Goal: Contribute content

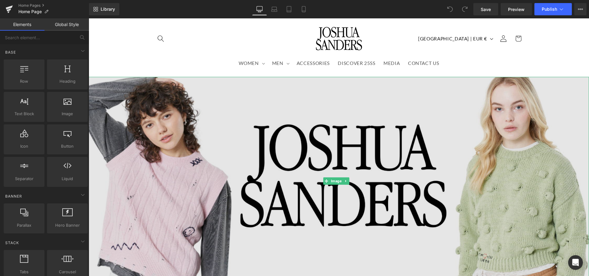
click at [258, 79] on img at bounding box center [339, 181] width 501 height 209
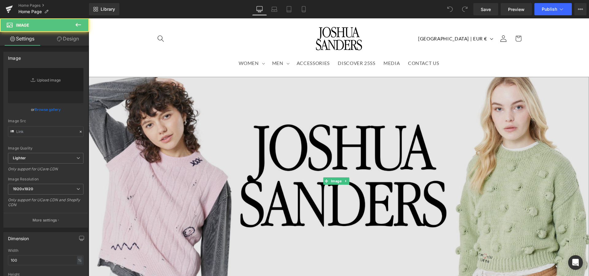
type input "[URL][DOMAIN_NAME]"
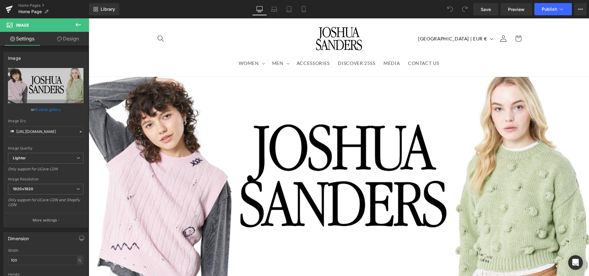
click at [79, 24] on icon at bounding box center [78, 24] width 7 height 7
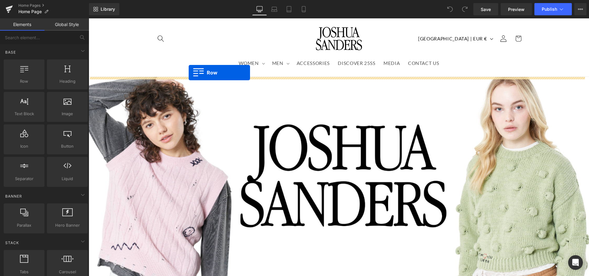
drag, startPoint x: 117, startPoint y: 95, endPoint x: 189, endPoint y: 73, distance: 75.3
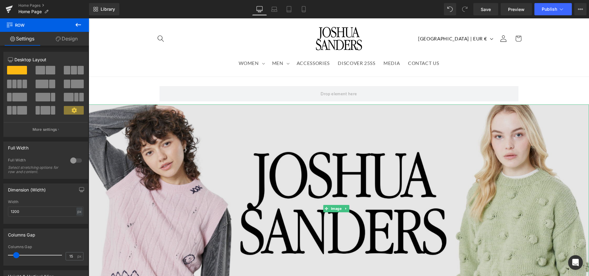
click at [205, 132] on img at bounding box center [339, 209] width 501 height 209
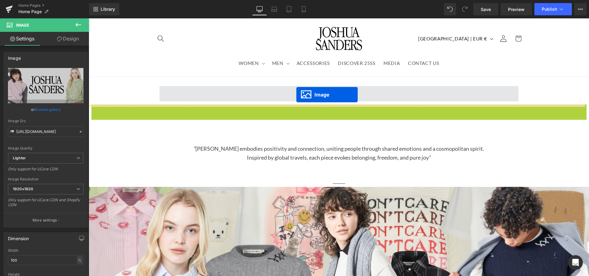
drag, startPoint x: 328, startPoint y: 207, endPoint x: 296, endPoint y: 95, distance: 116.3
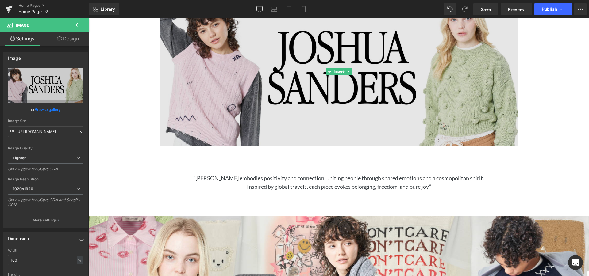
scroll to position [94, 0]
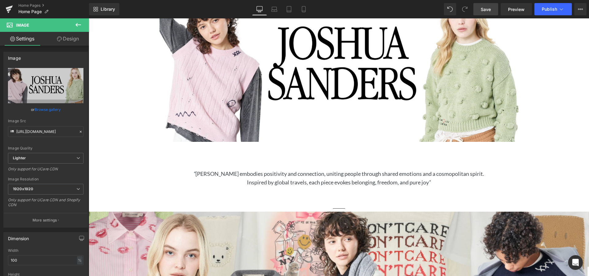
click at [494, 7] on link "Save" at bounding box center [485, 9] width 25 height 12
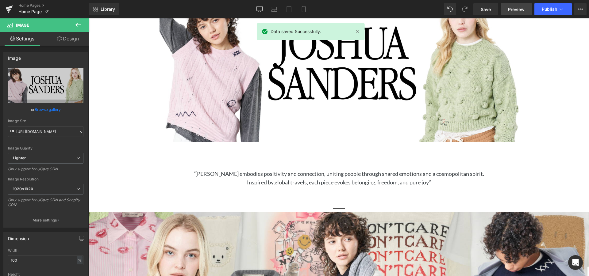
click at [509, 10] on span "Preview" at bounding box center [516, 9] width 17 height 6
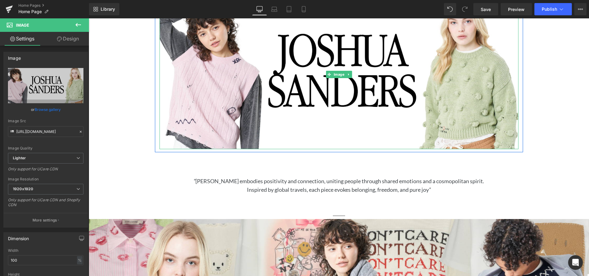
scroll to position [0, 0]
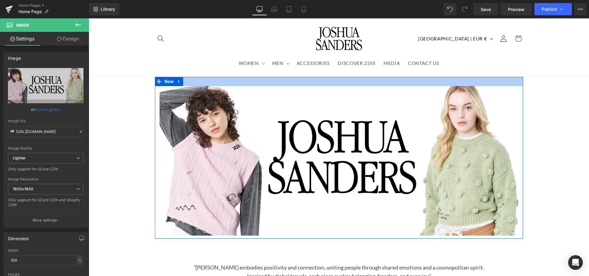
click at [309, 78] on div at bounding box center [339, 81] width 368 height 9
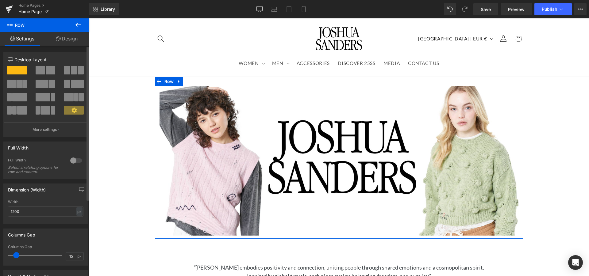
click at [69, 160] on div at bounding box center [76, 161] width 15 height 10
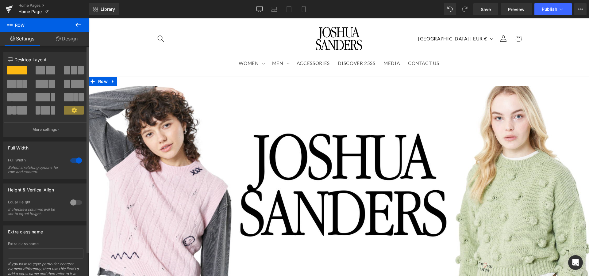
click at [69, 202] on div at bounding box center [76, 203] width 15 height 10
click at [70, 202] on div at bounding box center [76, 203] width 15 height 10
click at [73, 162] on div at bounding box center [76, 161] width 15 height 10
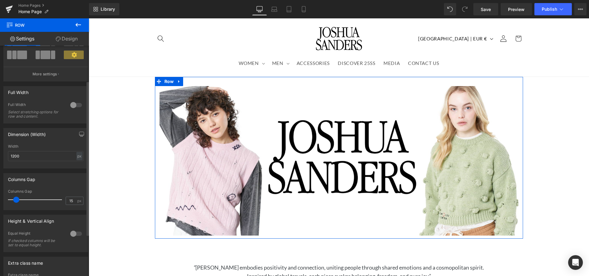
scroll to position [63, 0]
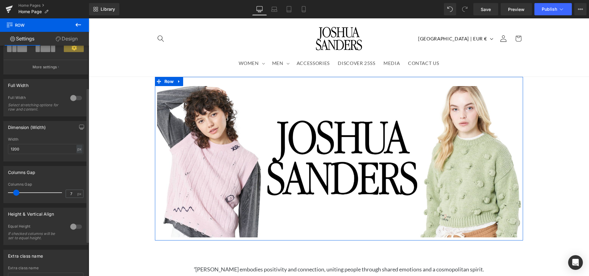
type input "0"
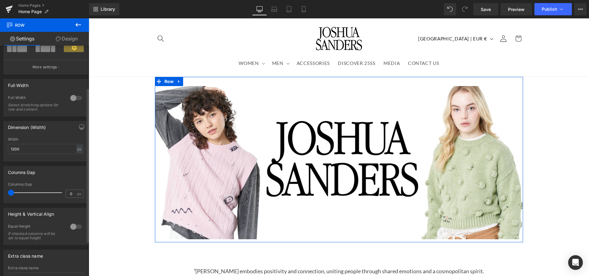
drag, startPoint x: 17, startPoint y: 195, endPoint x: 3, endPoint y: 191, distance: 14.4
click at [3, 191] on div "Columns Gap 0px Columns Gap 0 px" at bounding box center [46, 183] width 92 height 42
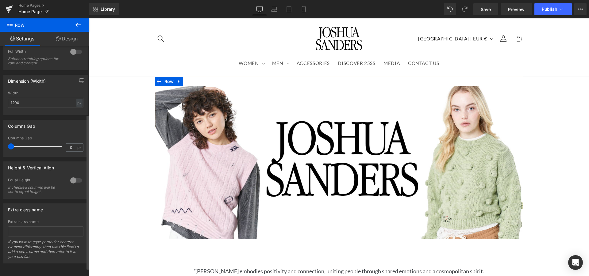
scroll to position [20, 0]
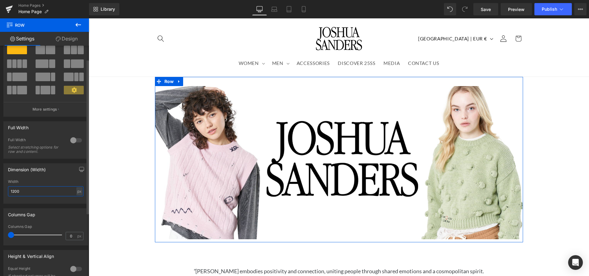
click at [48, 194] on input "1200" at bounding box center [45, 192] width 75 height 10
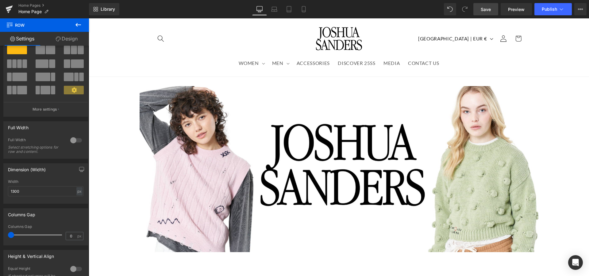
click at [482, 12] on span "Save" at bounding box center [486, 9] width 10 height 6
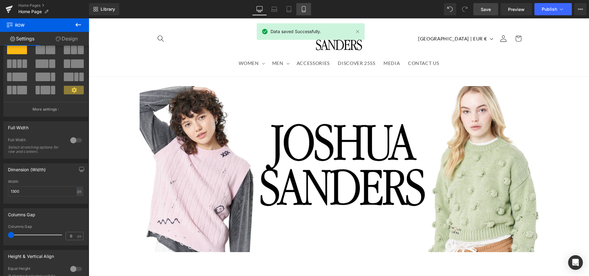
click at [304, 8] on icon at bounding box center [304, 9] width 6 height 6
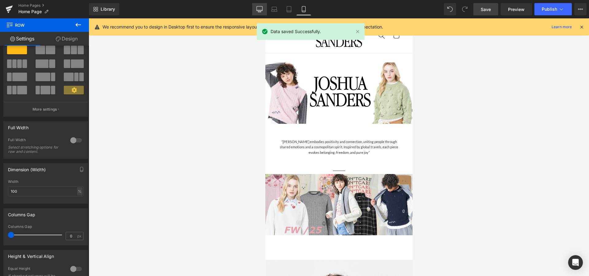
click at [263, 11] on icon at bounding box center [260, 9] width 6 height 6
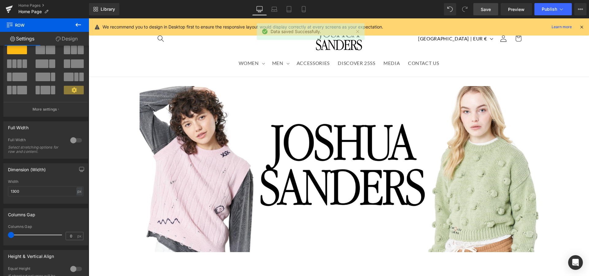
scroll to position [24, 0]
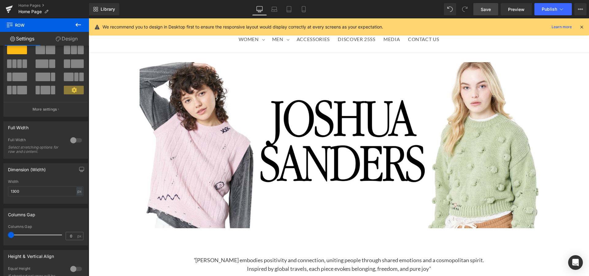
drag, startPoint x: 487, startPoint y: 2, endPoint x: 487, endPoint y: 7, distance: 5.2
click at [487, 4] on div "Library Desktop Desktop Laptop Tablet Mobile Save Preview Publish Scheduled Vie…" at bounding box center [339, 9] width 500 height 18
drag, startPoint x: 487, startPoint y: 7, endPoint x: 507, endPoint y: 7, distance: 19.9
click at [487, 7] on span "Save" at bounding box center [486, 9] width 10 height 6
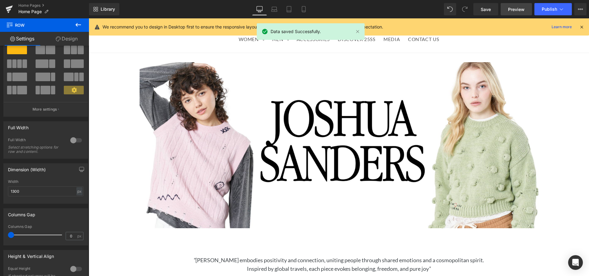
click at [512, 10] on span "Preview" at bounding box center [516, 9] width 17 height 6
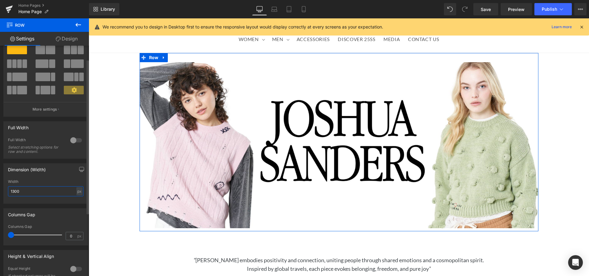
click at [25, 192] on input "1300" at bounding box center [45, 192] width 75 height 10
click at [13, 191] on input "1300" at bounding box center [45, 192] width 75 height 10
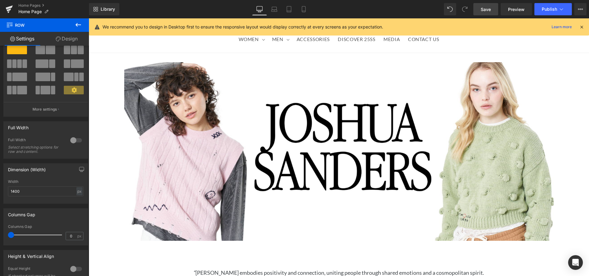
click at [483, 8] on span "Save" at bounding box center [486, 9] width 10 height 6
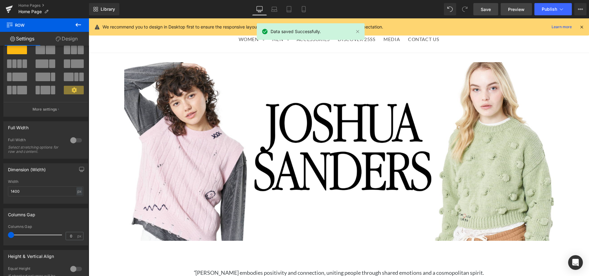
click at [519, 10] on span "Preview" at bounding box center [516, 9] width 17 height 6
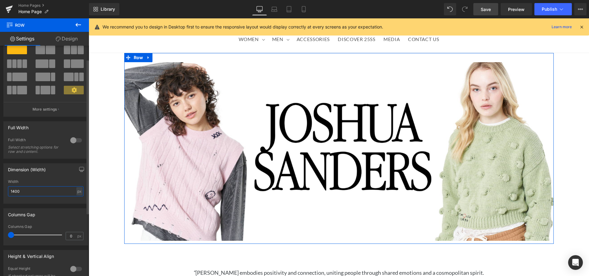
click at [13, 191] on input "1400" at bounding box center [45, 192] width 75 height 10
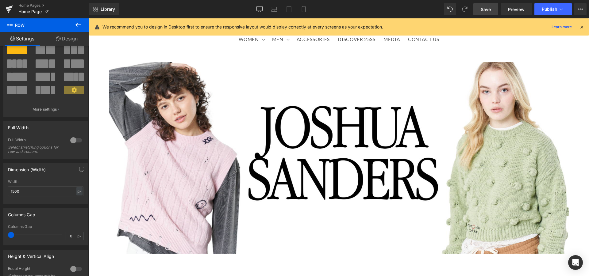
click at [495, 13] on link "Save" at bounding box center [485, 9] width 25 height 12
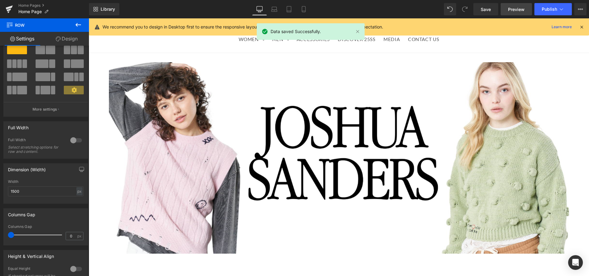
click at [516, 11] on span "Preview" at bounding box center [516, 9] width 17 height 6
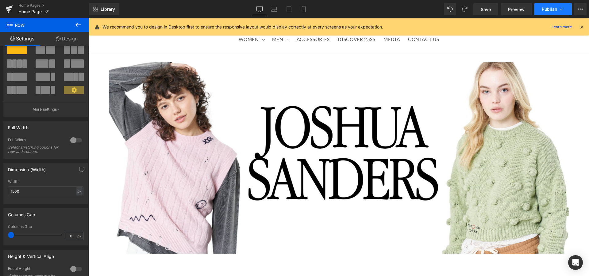
click at [553, 8] on span "Publish" at bounding box center [549, 9] width 15 height 5
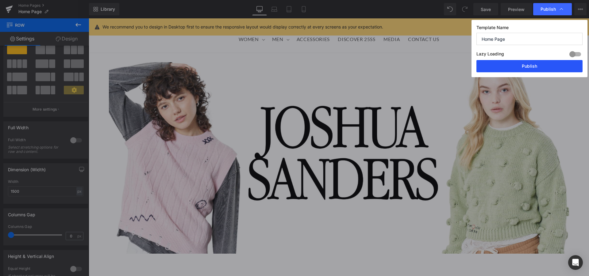
click at [510, 64] on button "Publish" at bounding box center [530, 66] width 106 height 12
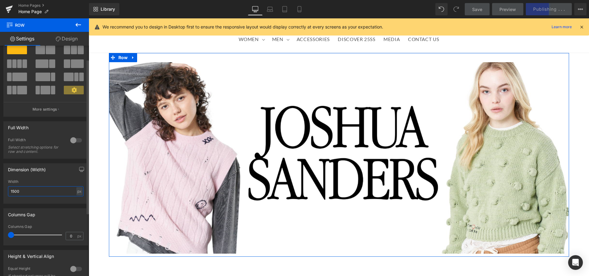
click at [14, 193] on input "1500" at bounding box center [45, 192] width 75 height 10
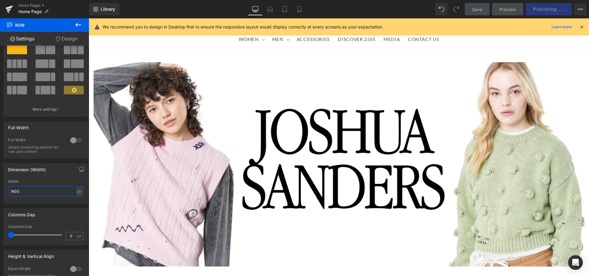
type input "1600"
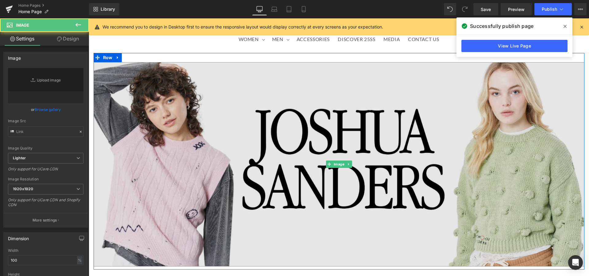
type input "[URL][DOMAIN_NAME]"
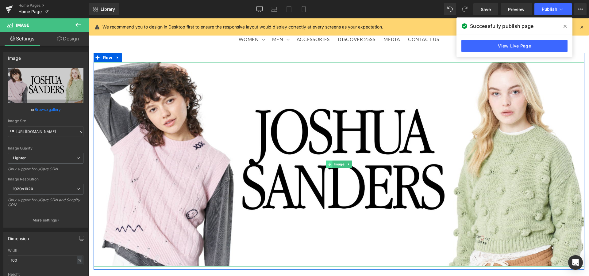
click at [329, 162] on span at bounding box center [329, 164] width 6 height 7
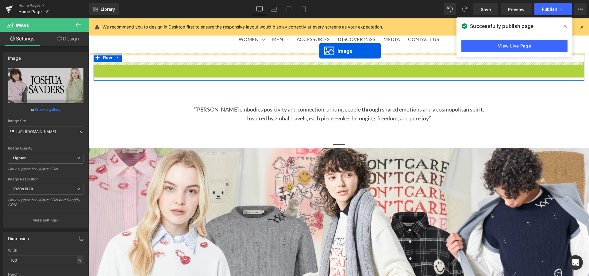
drag, startPoint x: 327, startPoint y: 165, endPoint x: 319, endPoint y: 51, distance: 114.1
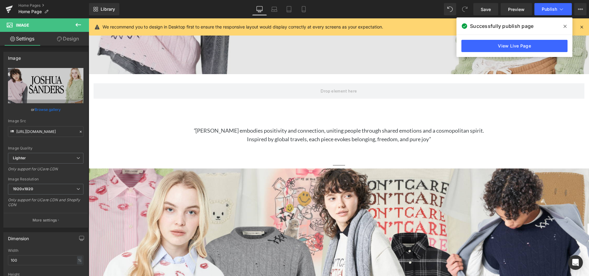
scroll to position [199, 0]
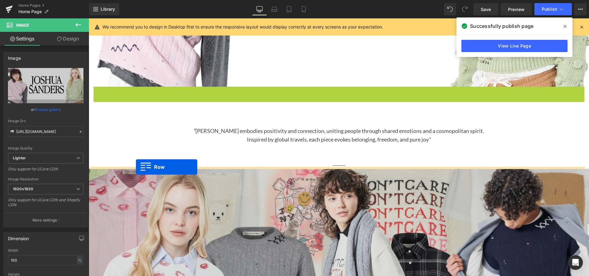
drag, startPoint x: 94, startPoint y: 89, endPoint x: 136, endPoint y: 167, distance: 88.4
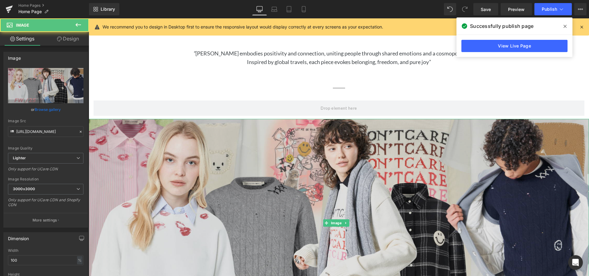
scroll to position [261, 0]
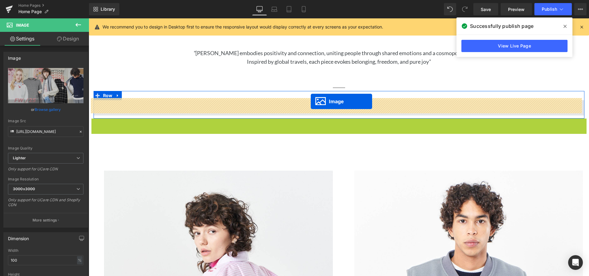
drag, startPoint x: 326, startPoint y: 220, endPoint x: 311, endPoint y: 101, distance: 120.0
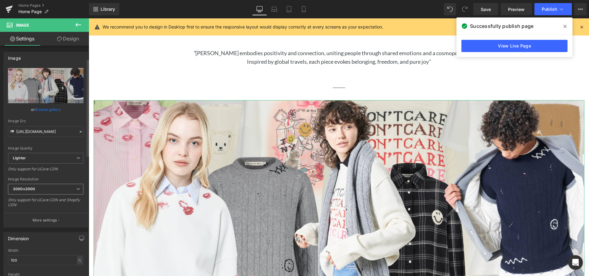
scroll to position [94, 0]
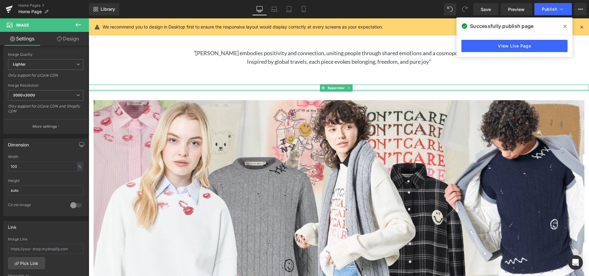
click at [310, 90] on div at bounding box center [339, 91] width 501 height 2
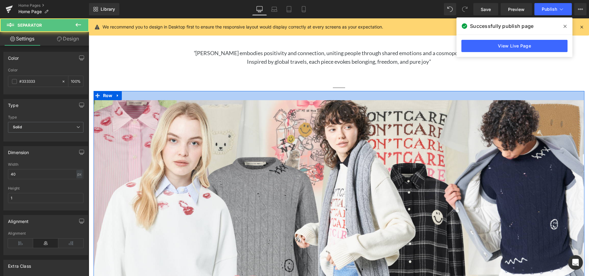
click at [308, 93] on div at bounding box center [339, 95] width 491 height 9
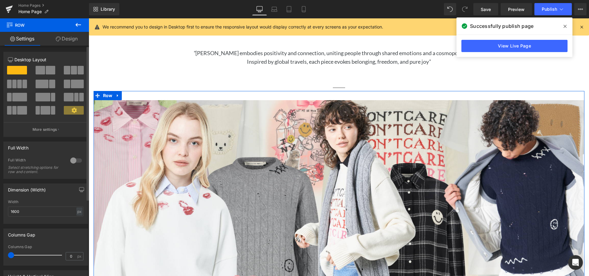
click at [69, 163] on div at bounding box center [76, 161] width 15 height 10
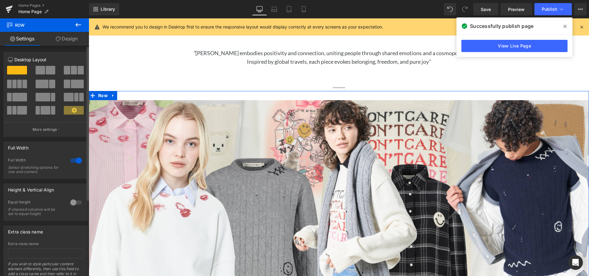
click at [71, 161] on div at bounding box center [76, 161] width 15 height 10
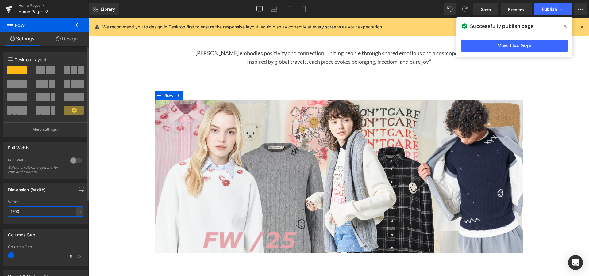
click at [33, 215] on input "1200" at bounding box center [45, 212] width 75 height 10
drag, startPoint x: 32, startPoint y: 215, endPoint x: 0, endPoint y: 216, distance: 32.2
click at [8, 216] on input "1200" at bounding box center [45, 212] width 75 height 10
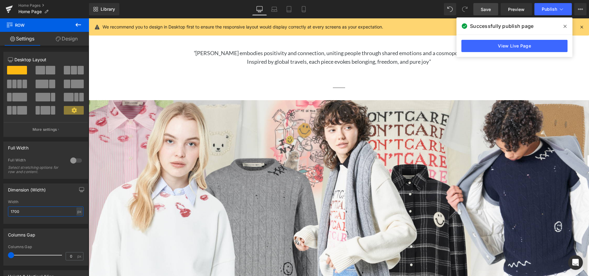
type input "1700"
click at [485, 7] on span "Save" at bounding box center [486, 9] width 10 height 6
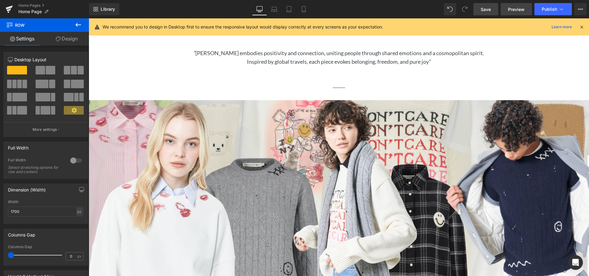
click at [512, 8] on span "Preview" at bounding box center [516, 9] width 17 height 6
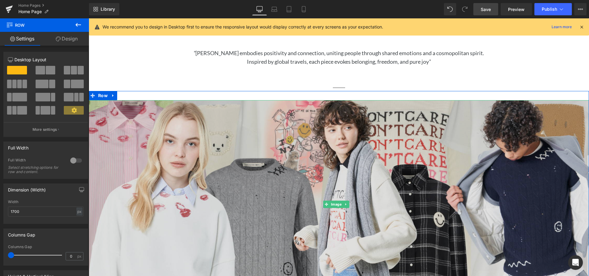
click at [186, 171] on img at bounding box center [339, 204] width 501 height 209
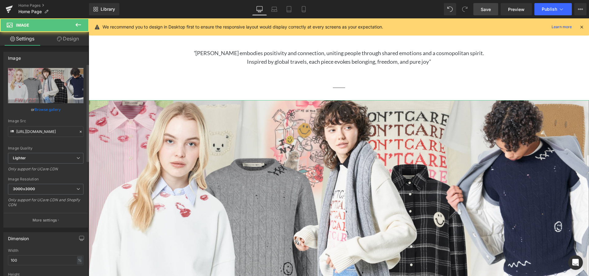
scroll to position [219, 0]
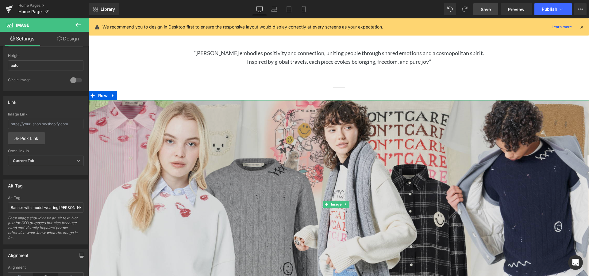
click at [170, 176] on img at bounding box center [339, 204] width 501 height 209
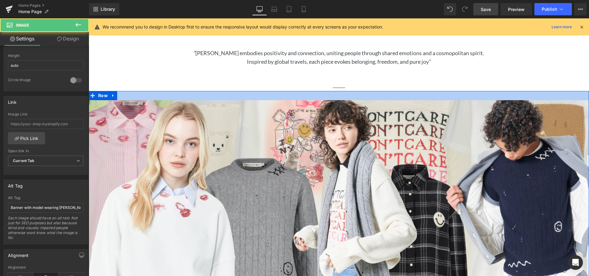
click at [187, 92] on div at bounding box center [339, 95] width 501 height 9
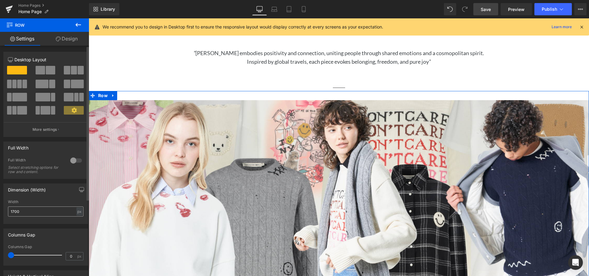
scroll to position [63, 0]
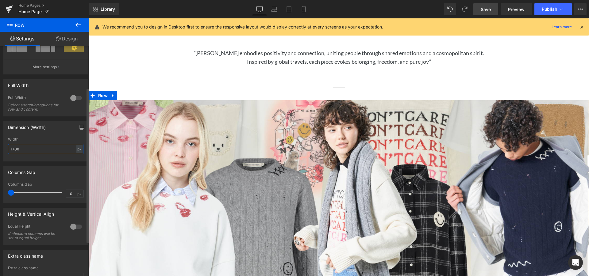
drag, startPoint x: 40, startPoint y: 148, endPoint x: 0, endPoint y: 148, distance: 40.2
click at [8, 146] on input "1700" at bounding box center [45, 149] width 75 height 10
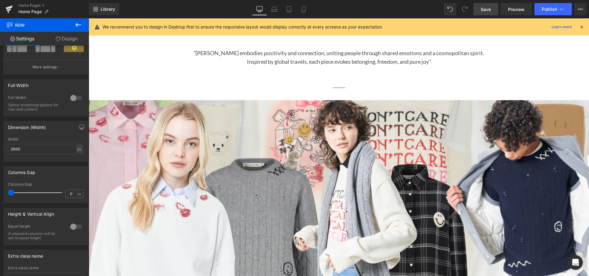
click at [485, 7] on span "Save" at bounding box center [486, 9] width 10 height 6
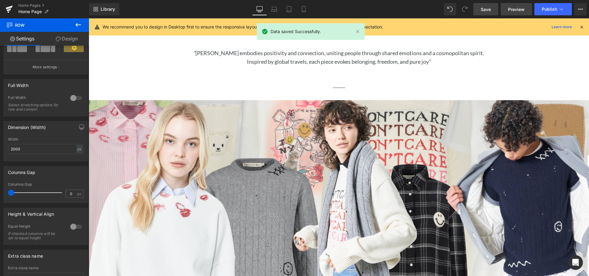
click at [518, 6] on span "Preview" at bounding box center [516, 9] width 17 height 6
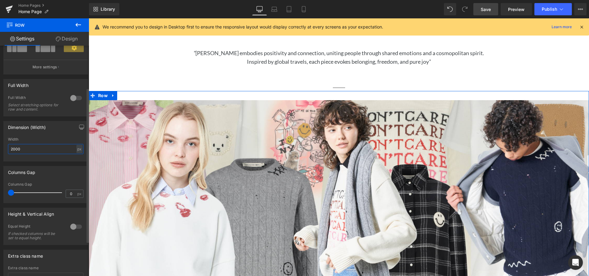
drag, startPoint x: 39, startPoint y: 153, endPoint x: 0, endPoint y: 153, distance: 38.7
click at [8, 152] on input "2000" at bounding box center [45, 149] width 75 height 10
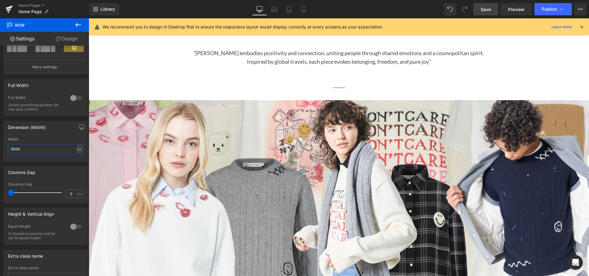
type input "3000"
click at [483, 8] on span "Save" at bounding box center [486, 9] width 10 height 6
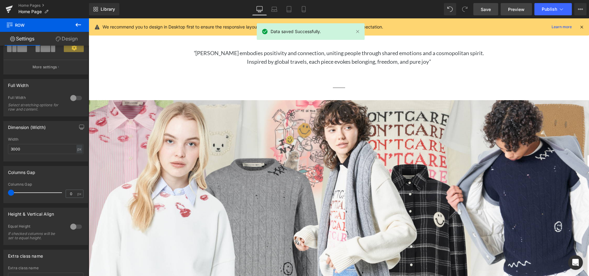
click at [517, 10] on span "Preview" at bounding box center [516, 9] width 17 height 6
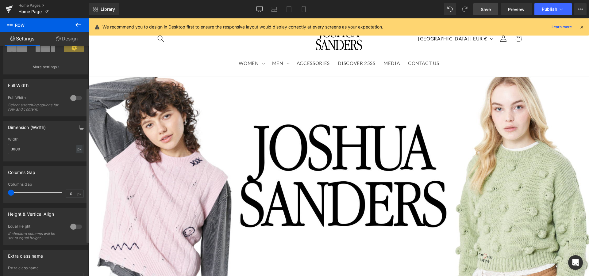
scroll to position [0, 0]
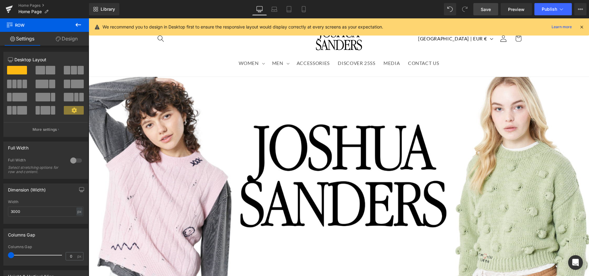
drag, startPoint x: 99, startPoint y: 74, endPoint x: 148, endPoint y: 75, distance: 48.8
click at [84, 27] on button at bounding box center [78, 25] width 21 height 14
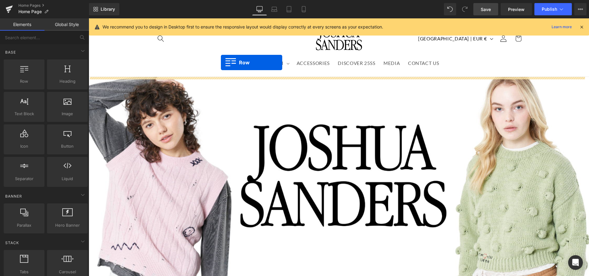
drag, startPoint x: 116, startPoint y: 91, endPoint x: 223, endPoint y: 67, distance: 109.1
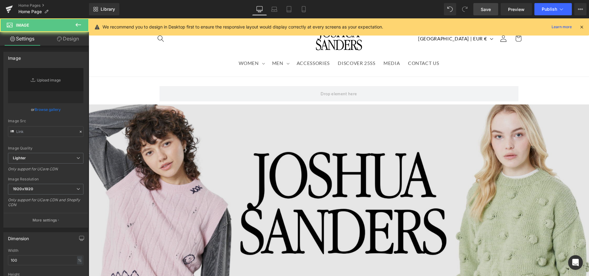
click at [261, 135] on img at bounding box center [339, 209] width 501 height 209
type input "[URL][DOMAIN_NAME]"
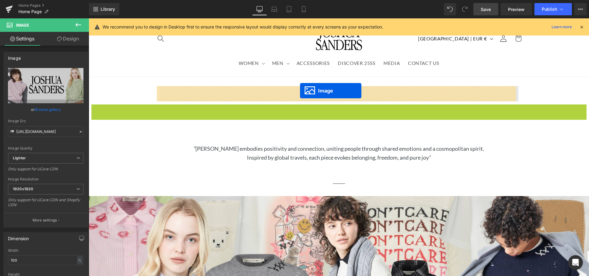
drag, startPoint x: 326, startPoint y: 209, endPoint x: 300, endPoint y: 91, distance: 121.0
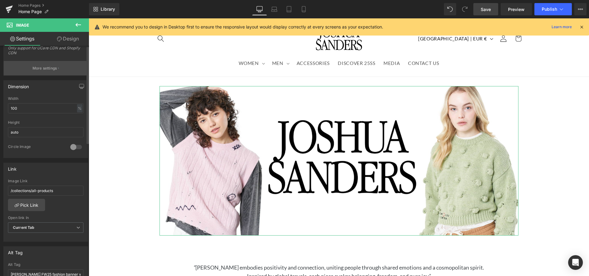
scroll to position [157, 0]
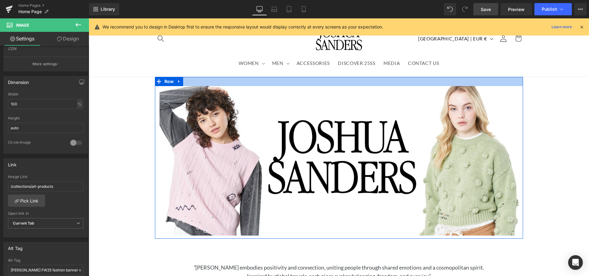
click at [269, 78] on div at bounding box center [339, 81] width 368 height 9
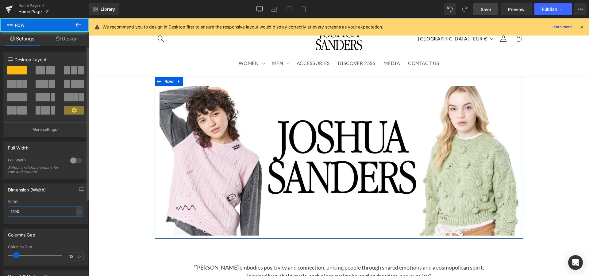
click at [43, 208] on input "1200" at bounding box center [45, 212] width 75 height 10
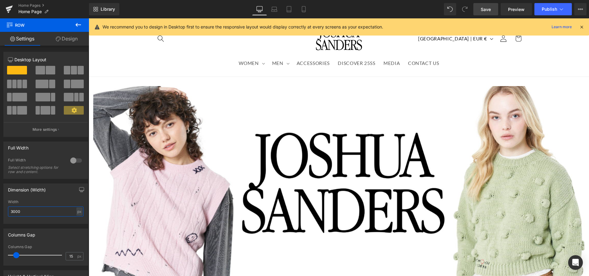
type input "3000"
click at [489, 10] on span "Save" at bounding box center [486, 9] width 10 height 6
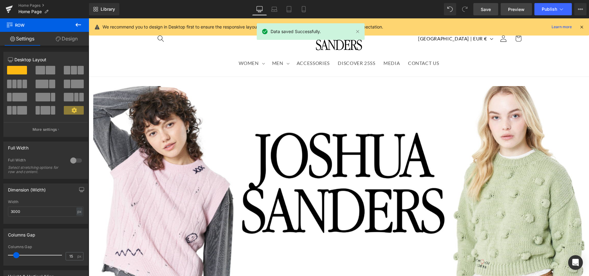
click at [516, 8] on span "Preview" at bounding box center [516, 9] width 17 height 6
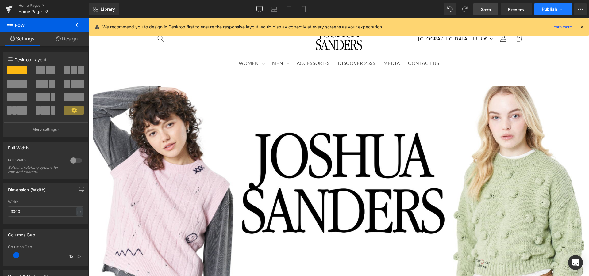
click at [550, 10] on span "Publish" at bounding box center [549, 9] width 15 height 5
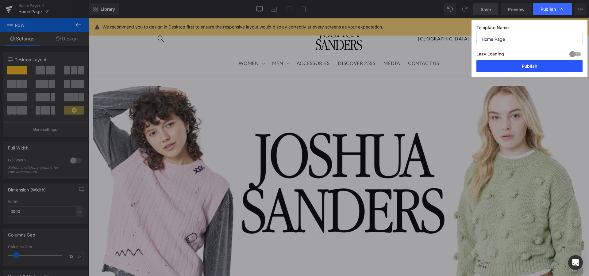
click at [520, 67] on button "Publish" at bounding box center [530, 66] width 106 height 12
